Goal: Information Seeking & Learning: Learn about a topic

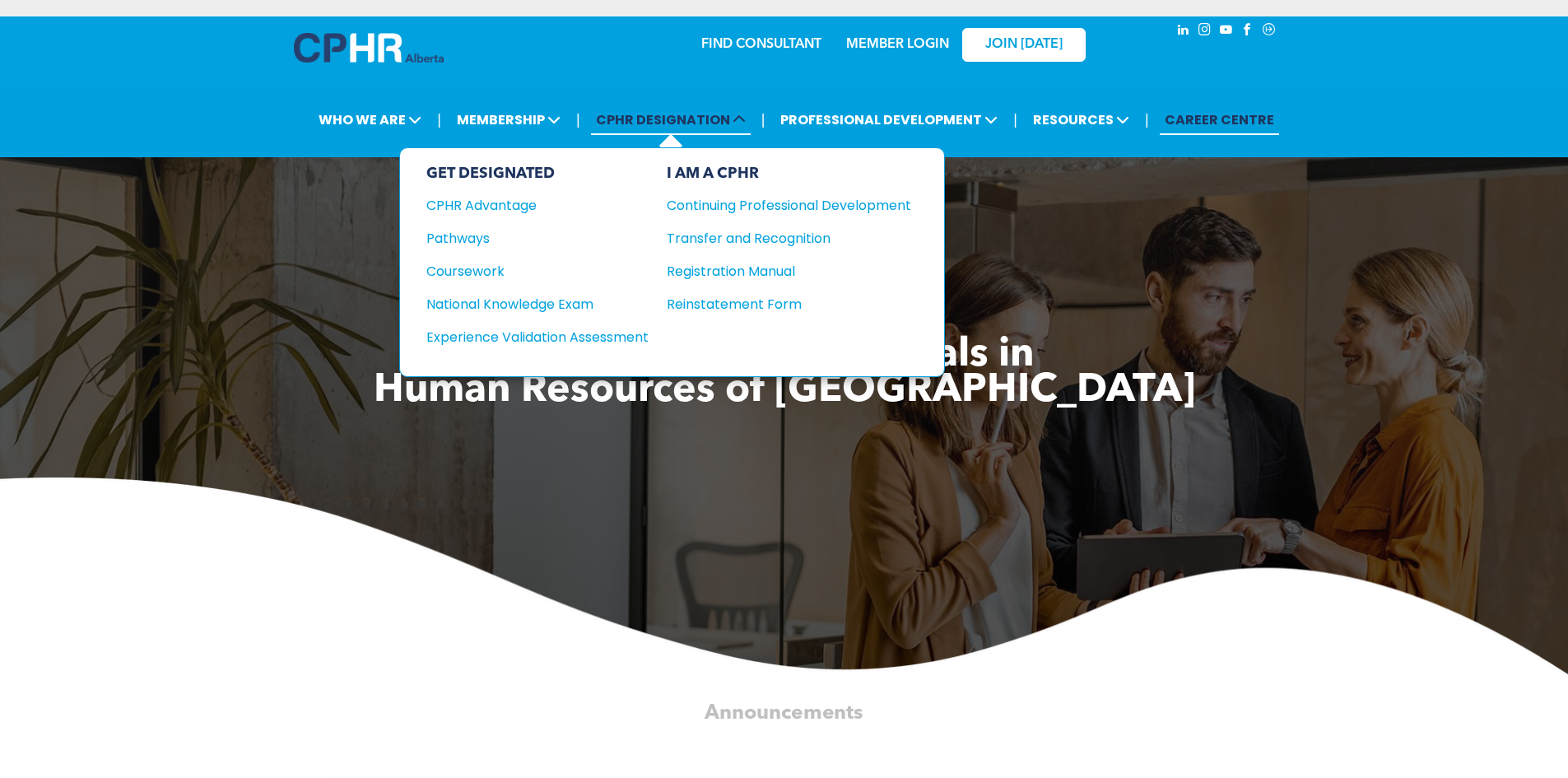
click at [625, 119] on span "CPHR DESIGNATION" at bounding box center [671, 119] width 160 height 31
click at [500, 304] on div "National Knowledge Exam" at bounding box center [526, 304] width 200 height 21
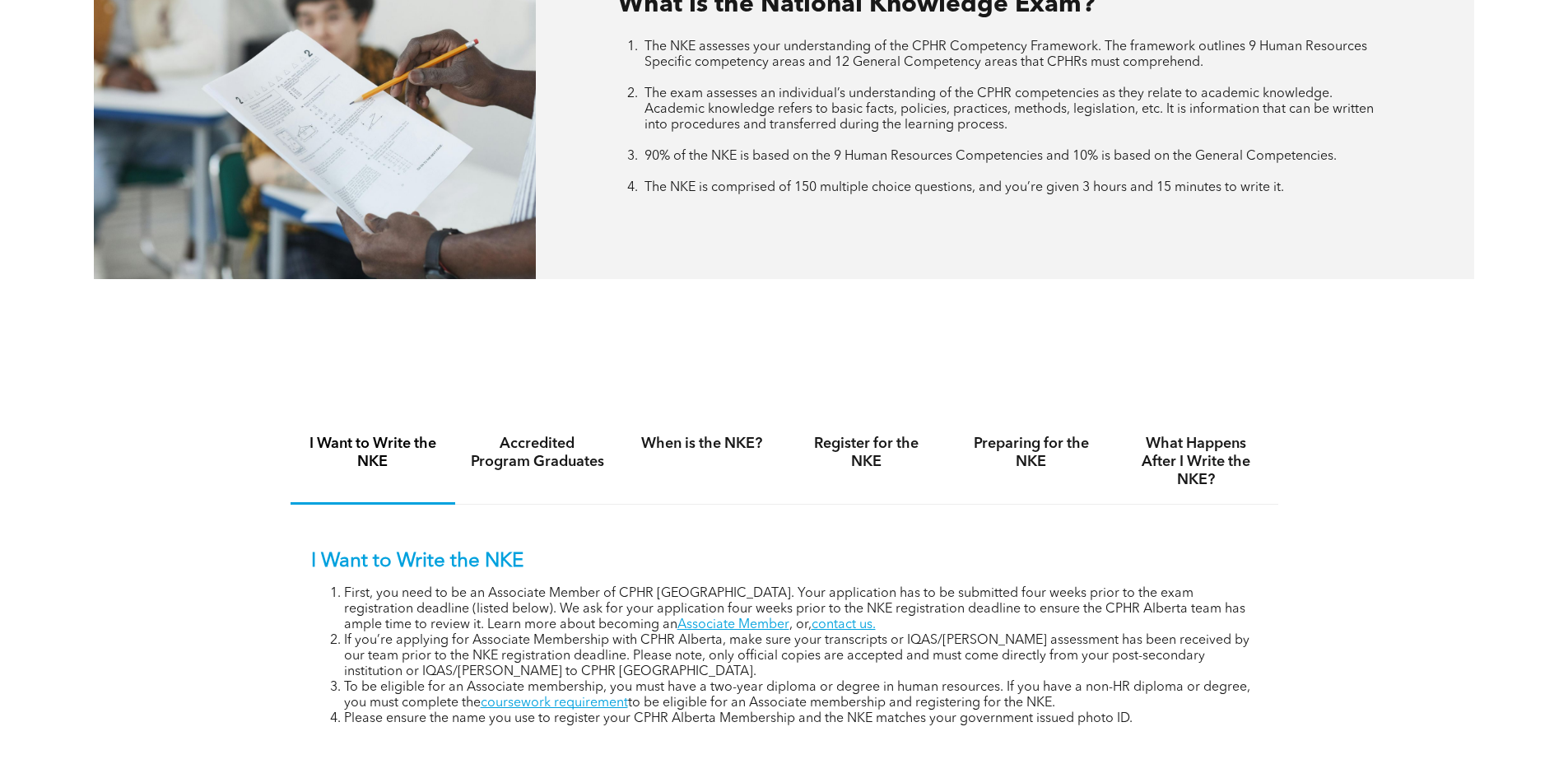
scroll to position [824, 0]
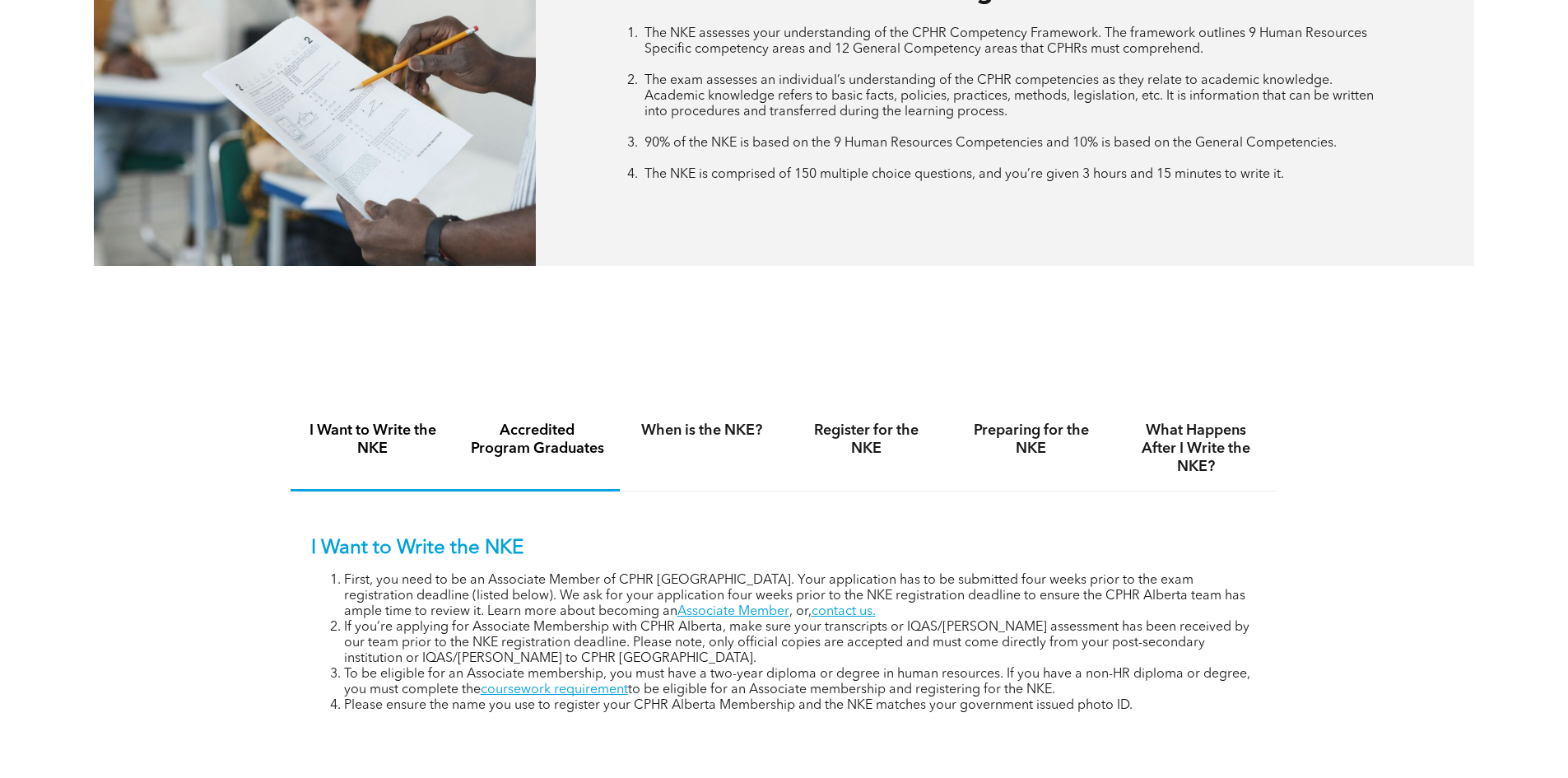
click at [530, 436] on h4 "Accredited Program Graduates" at bounding box center [537, 439] width 135 height 36
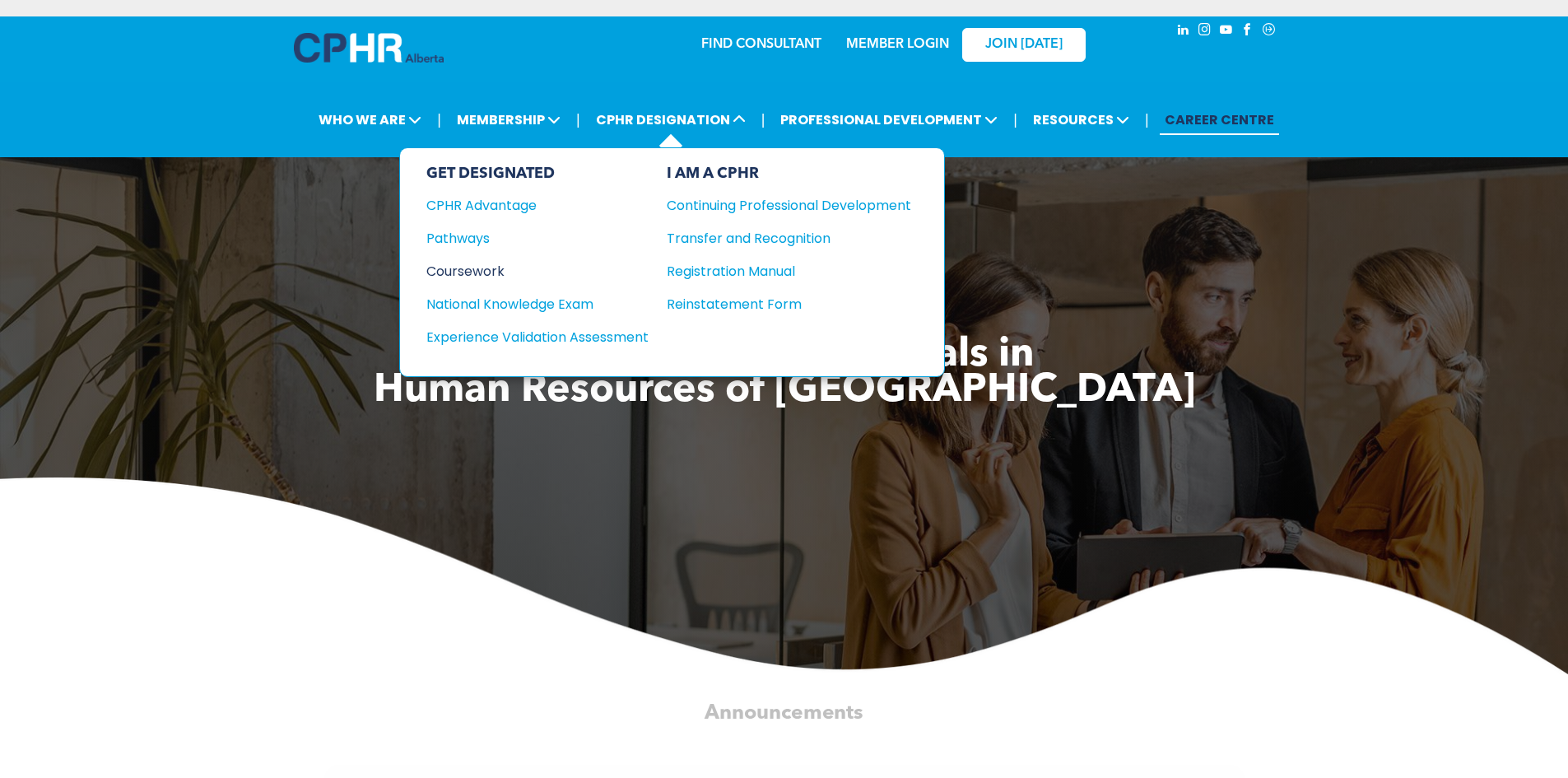
click at [472, 269] on div "Coursework" at bounding box center [526, 271] width 200 height 21
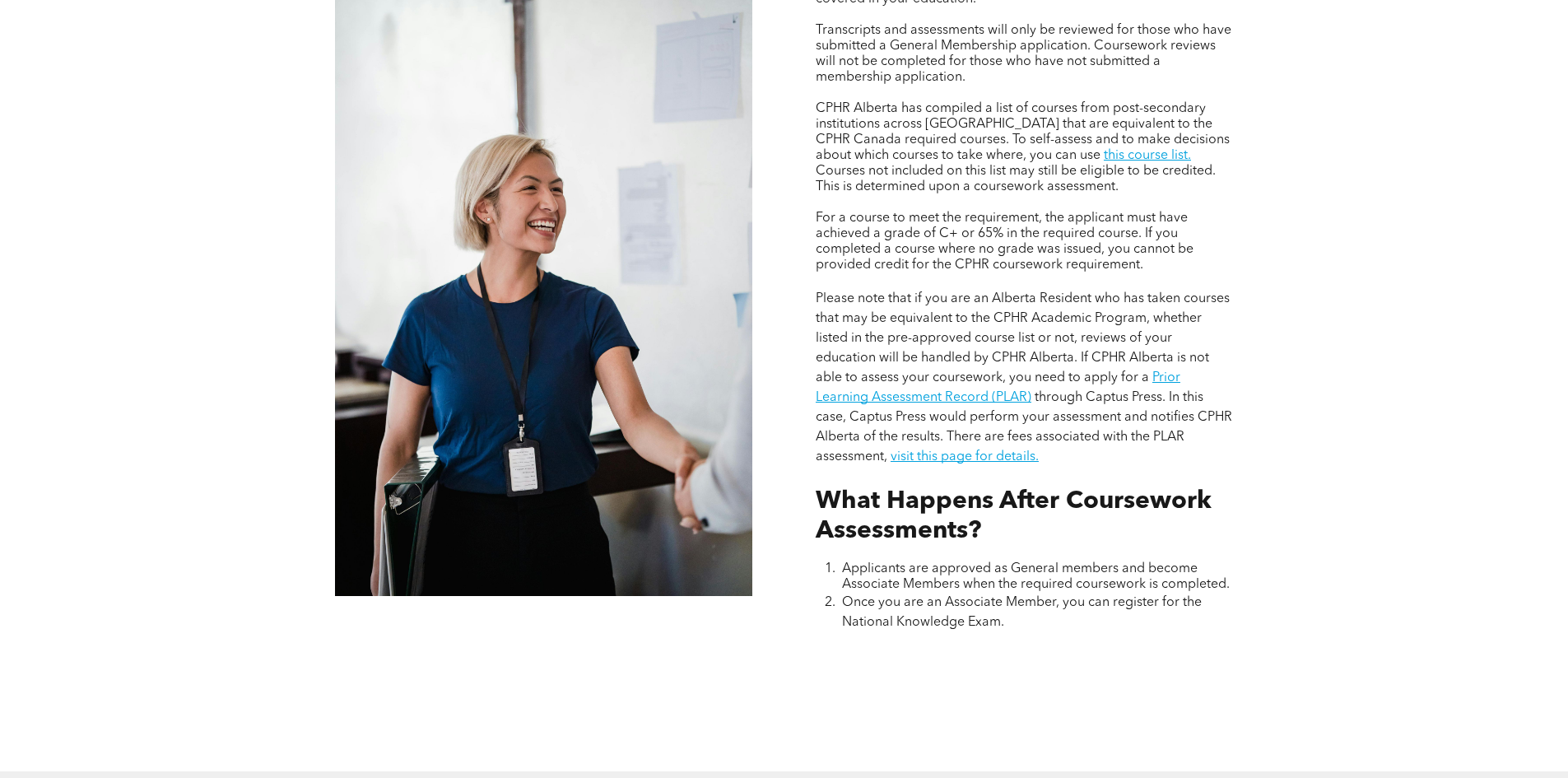
scroll to position [1400, 0]
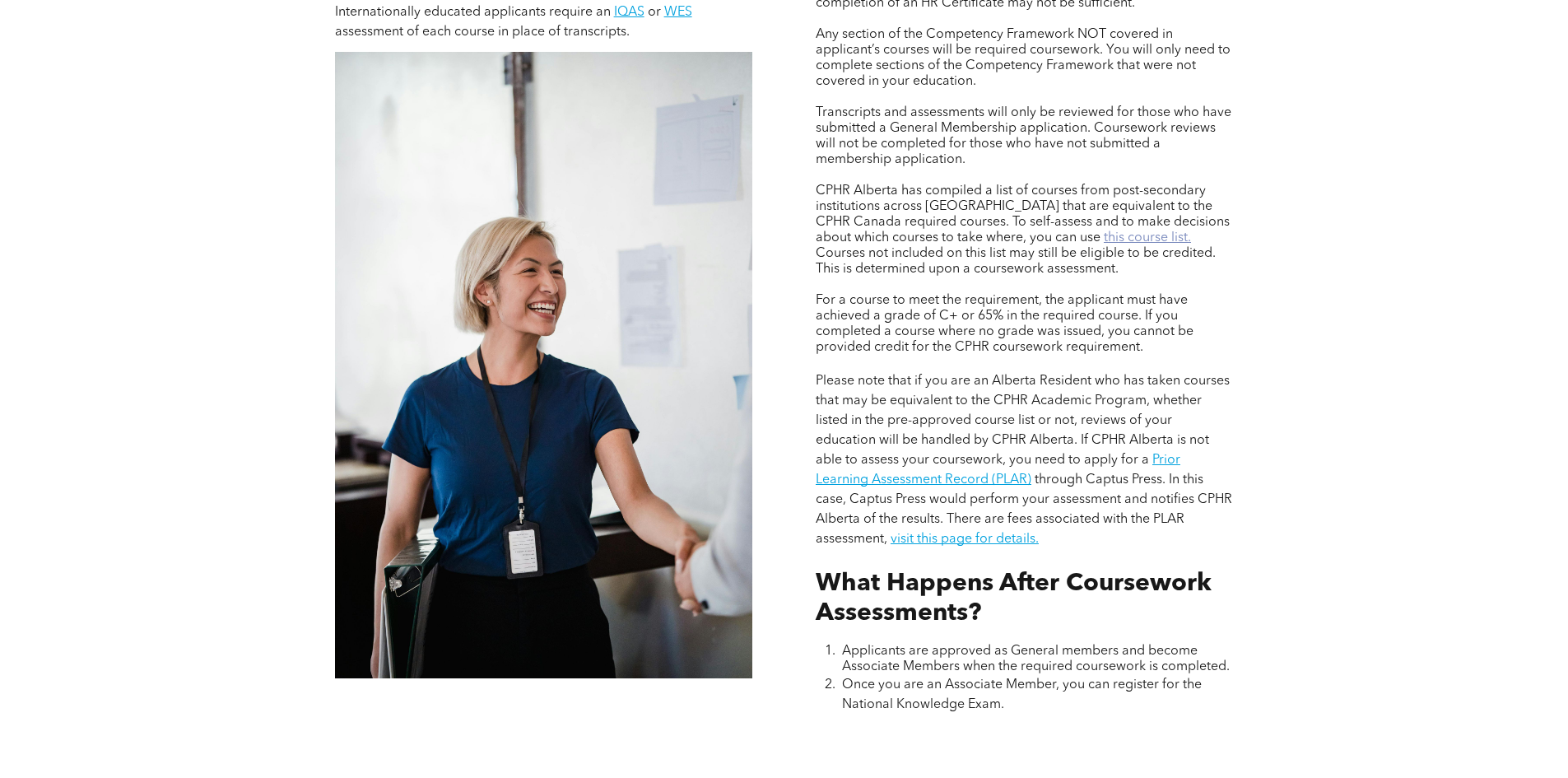
click at [1104, 234] on link "this course list." at bounding box center [1147, 238] width 87 height 13
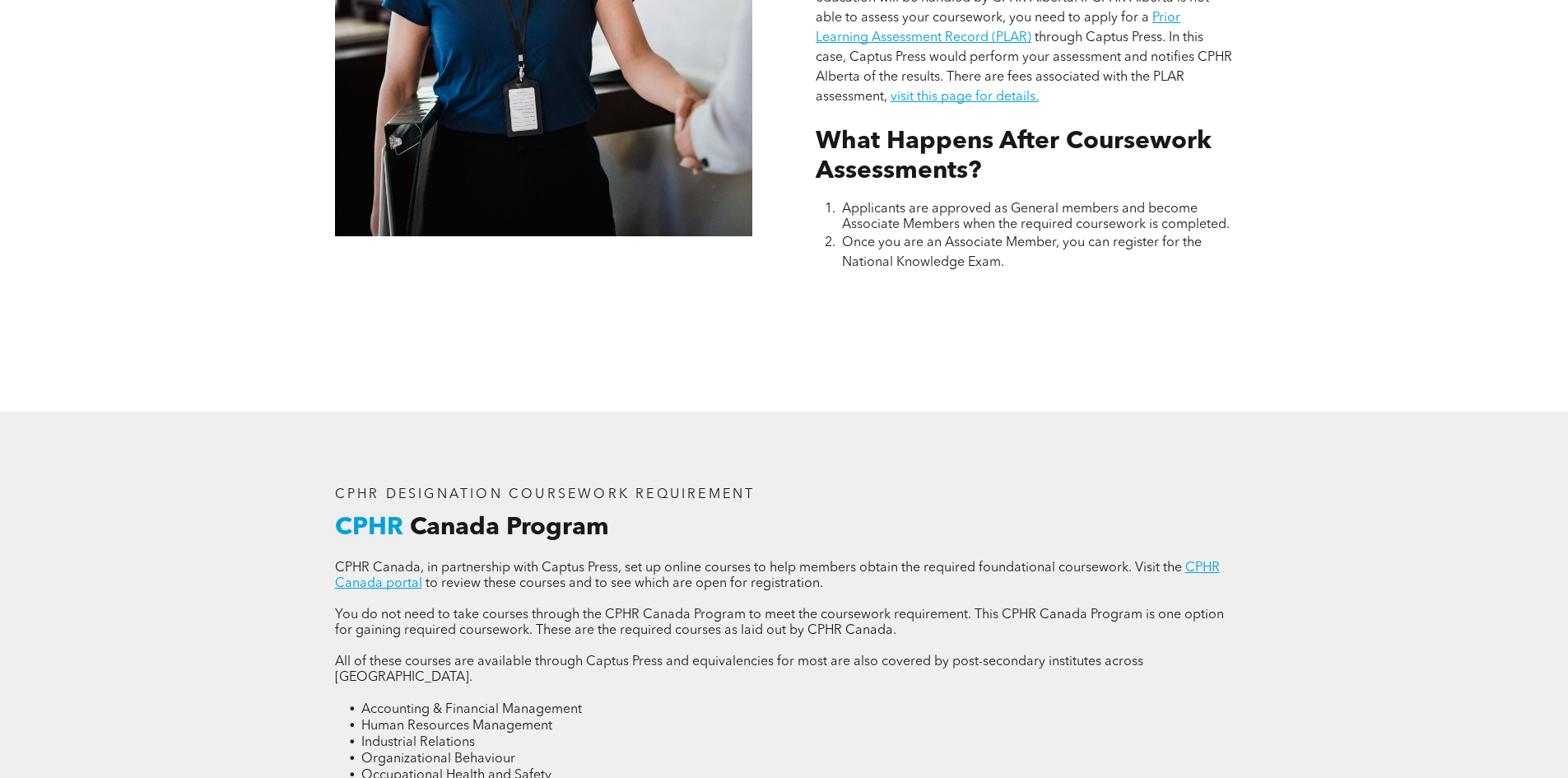
scroll to position [1565, 0]
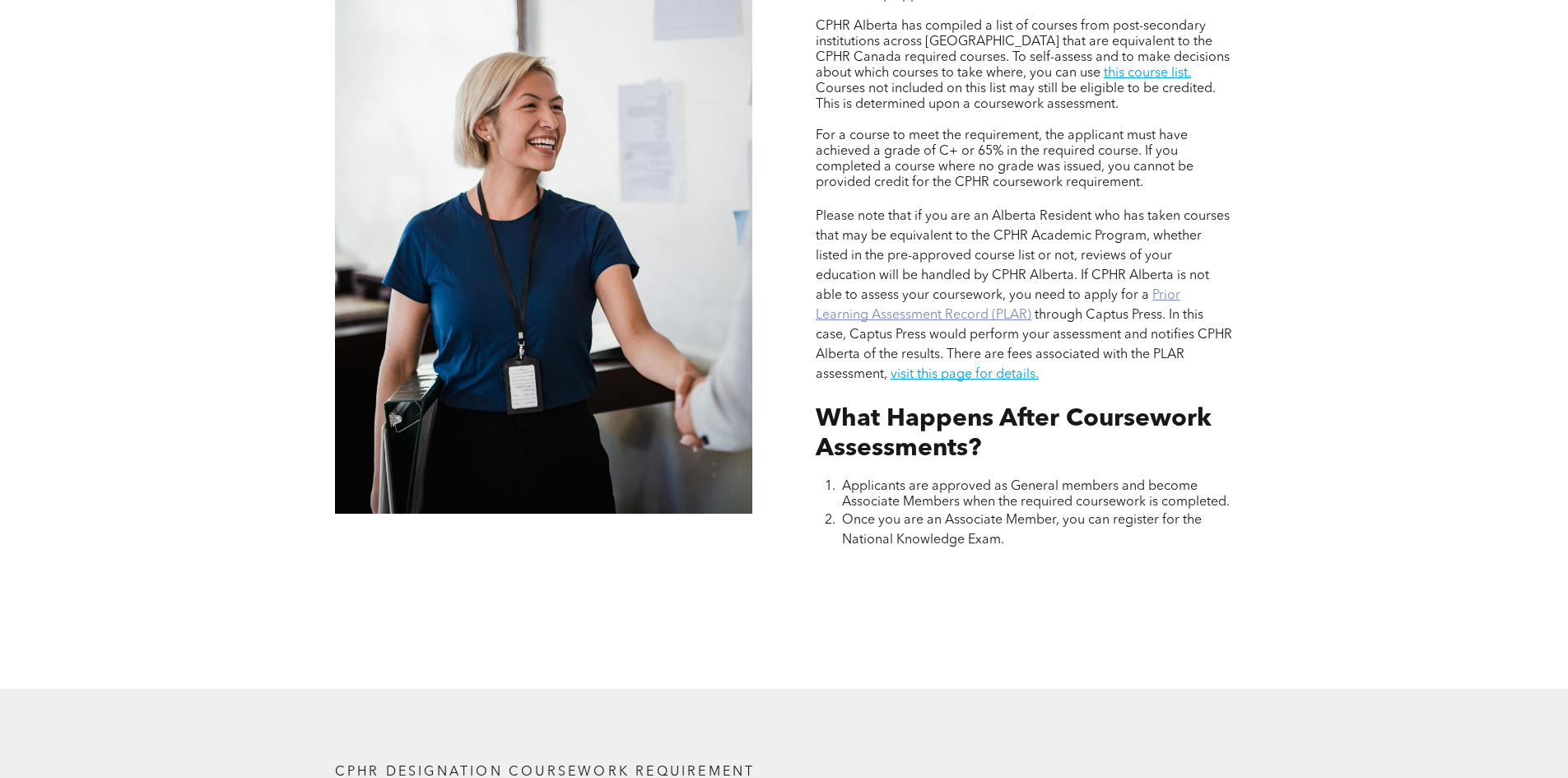
click at [969, 310] on link "Prior Learning Assessment Record (PLAR)" at bounding box center [998, 305] width 365 height 33
